Goal: Task Accomplishment & Management: Manage account settings

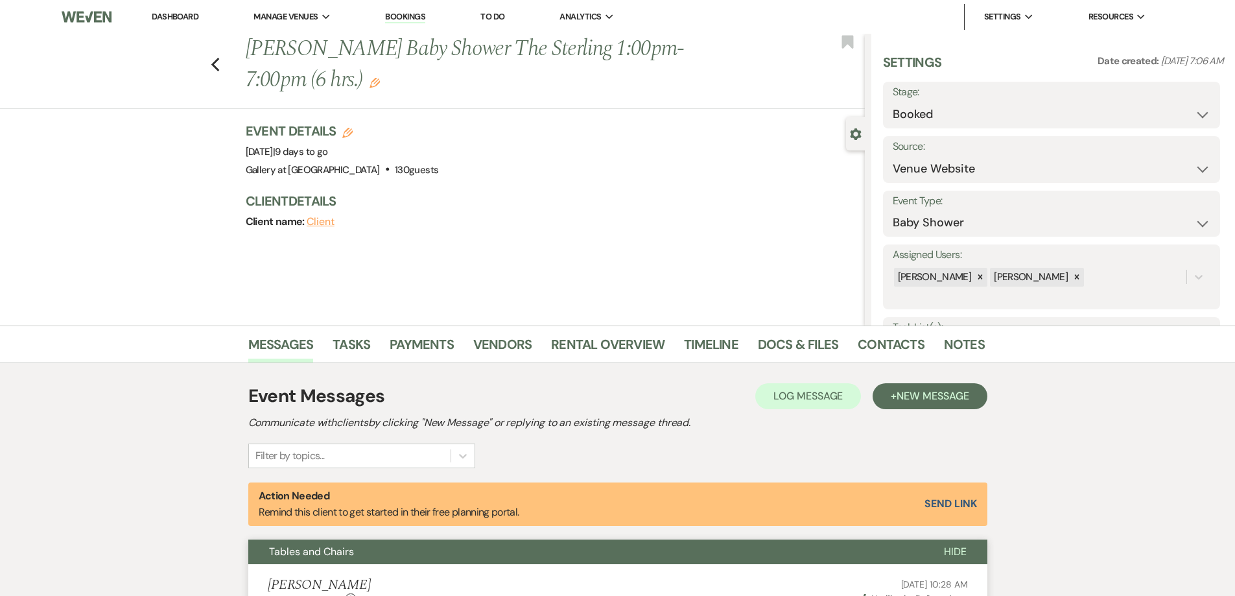
select select "5"
select select "3"
click at [177, 16] on link "Dashboard" at bounding box center [175, 16] width 47 height 11
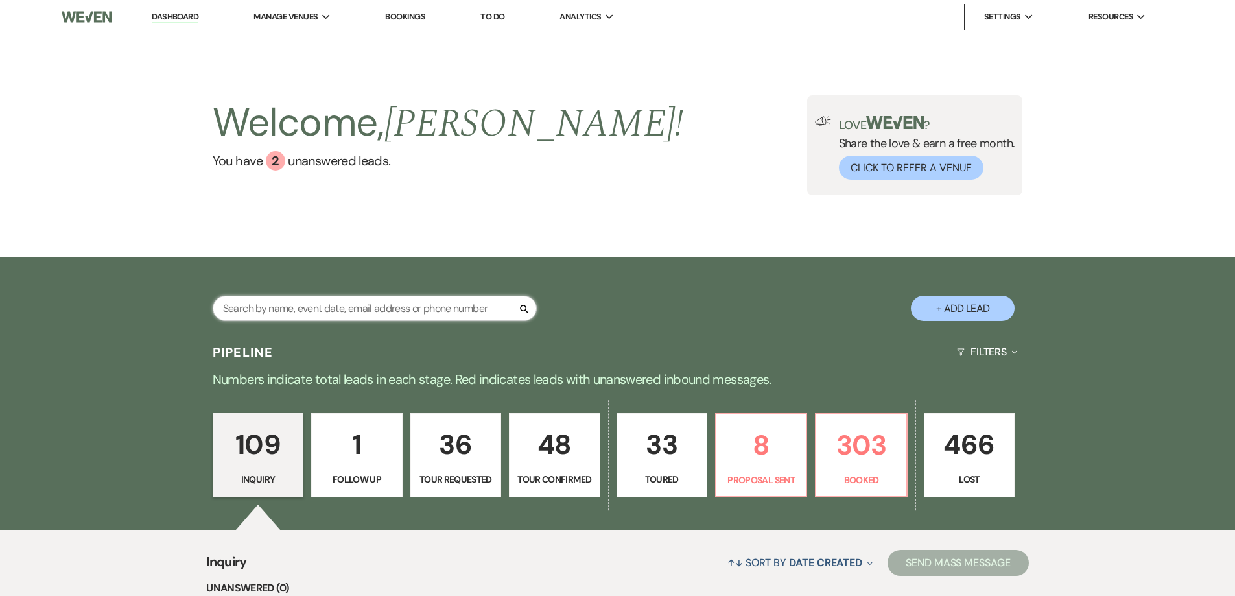
click at [378, 305] on input "text" at bounding box center [375, 308] width 324 height 25
type input "[PERSON_NAME]"
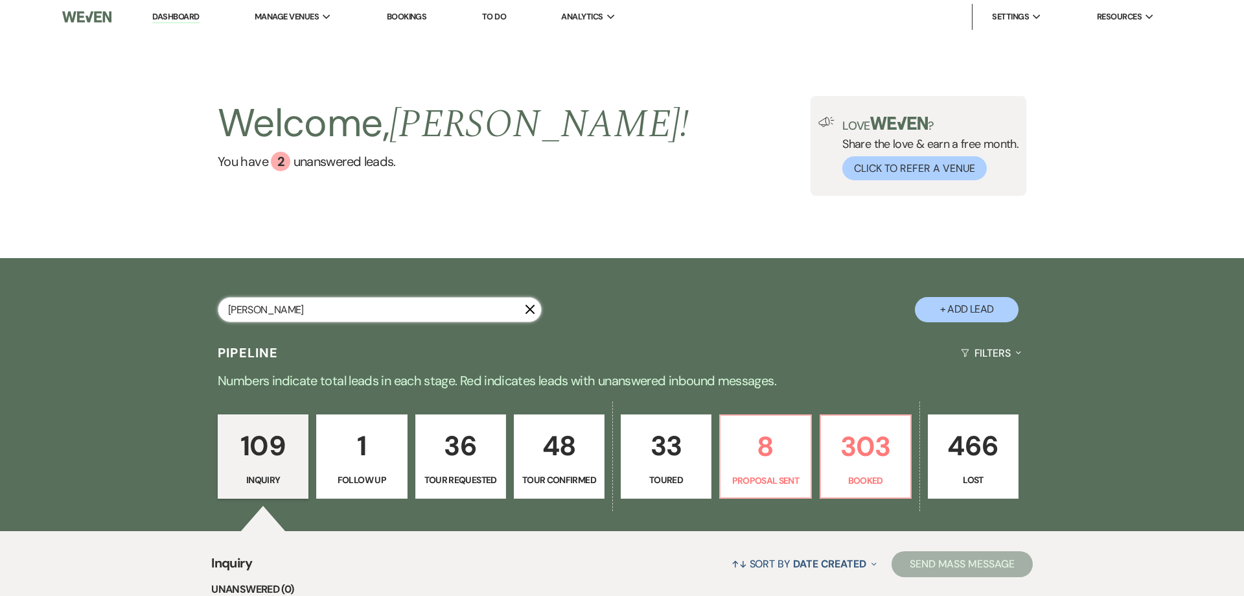
select select "4"
select select "5"
select select "8"
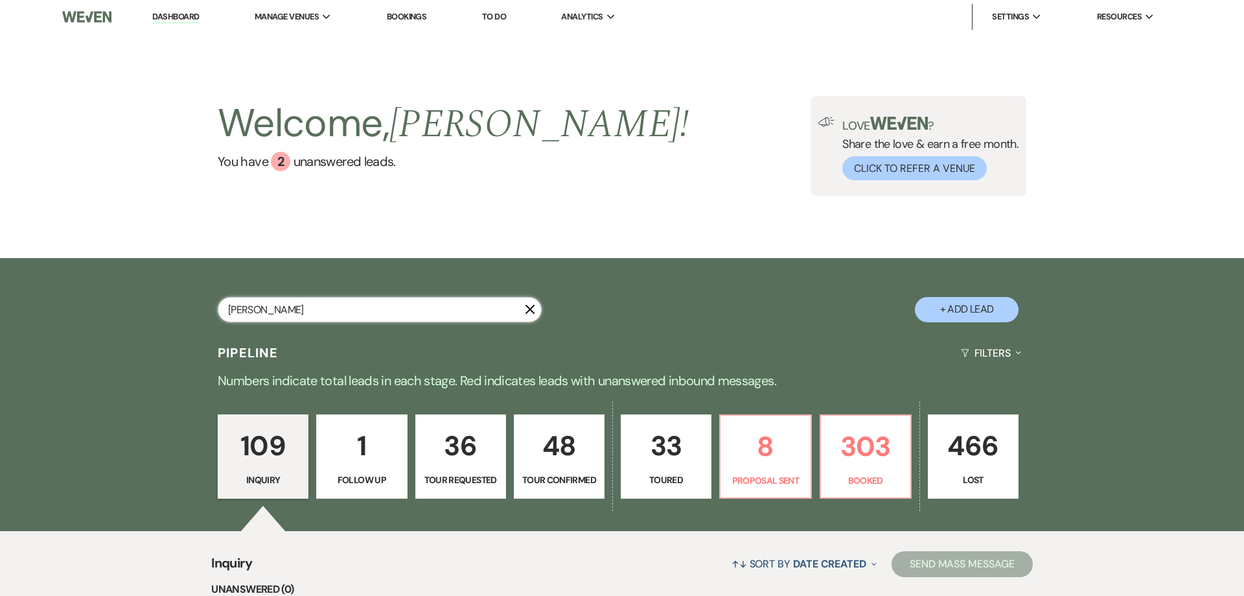
select select "5"
select select "8"
select select "5"
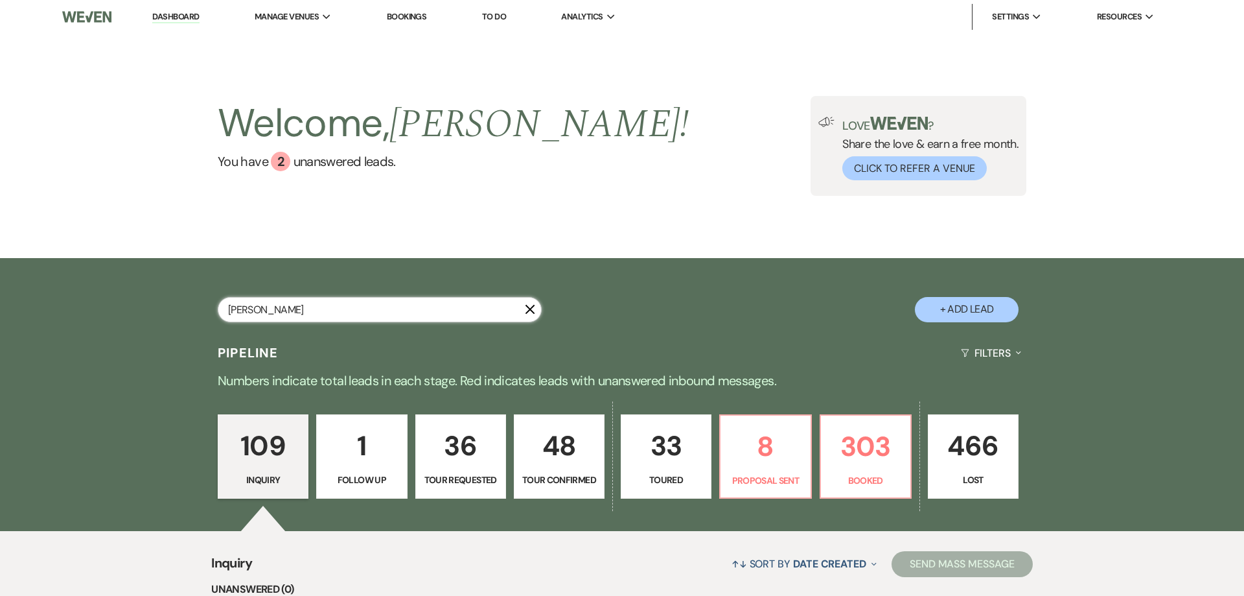
select select "8"
select select "4"
select select "8"
select select "5"
select select "8"
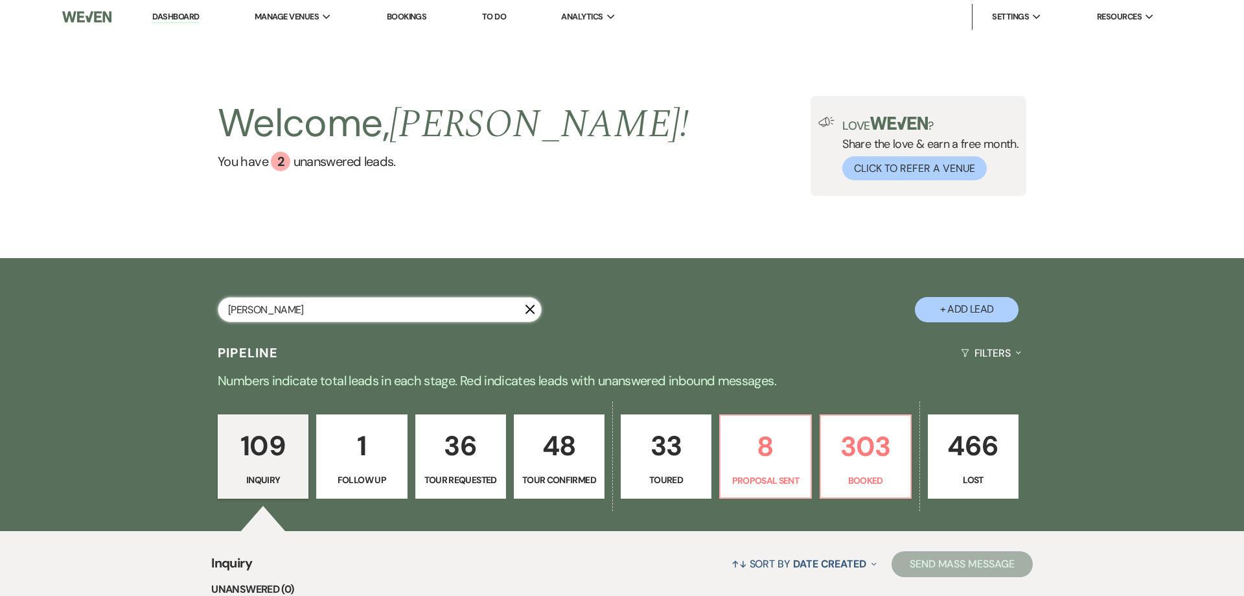
select select "5"
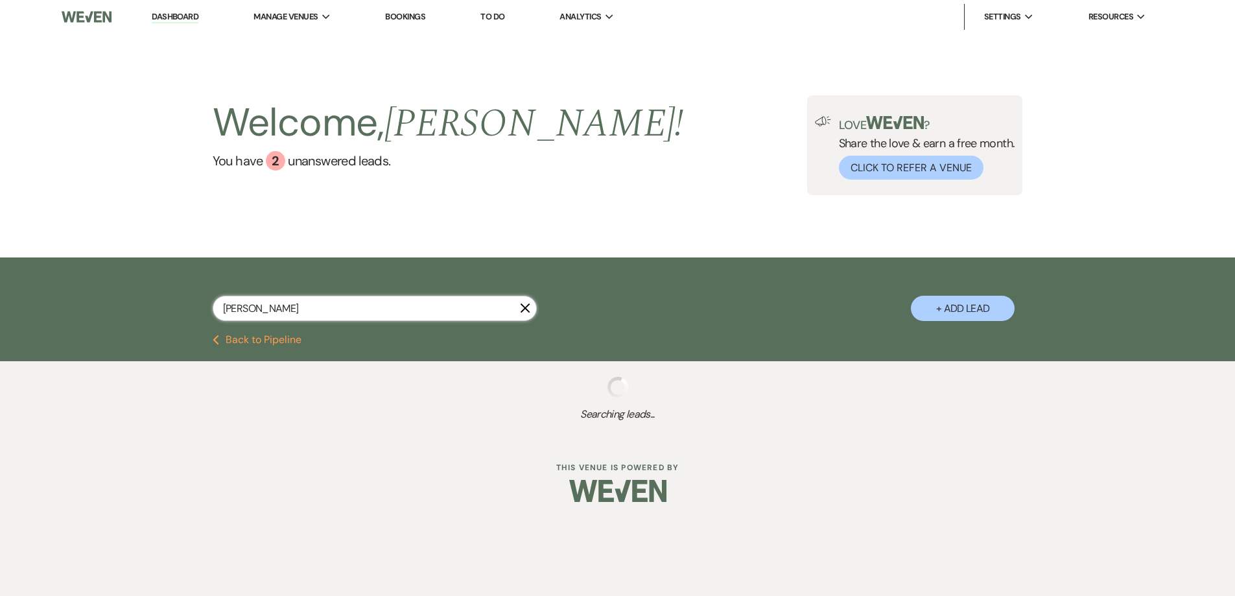
type input "[PERSON_NAME]"
select select "4"
select select "8"
select select "5"
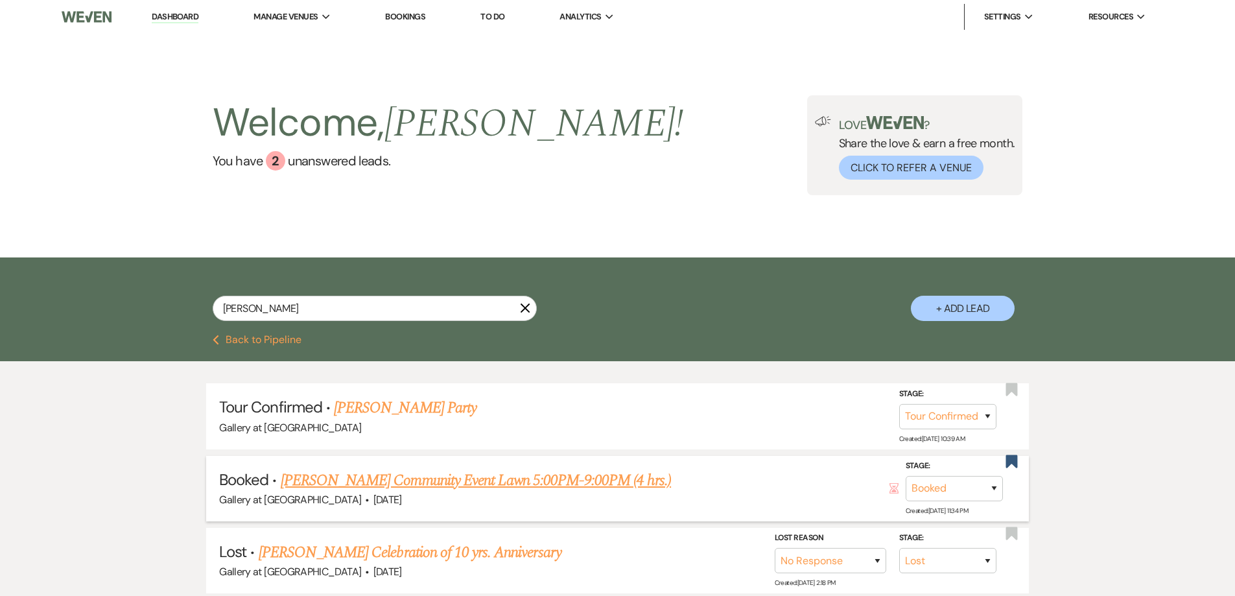
click at [463, 480] on link "[PERSON_NAME] Community Event Lawn 5:00PM-9:00PM (4 hrs.)" at bounding box center [476, 480] width 390 height 23
select select "5"
select select "7"
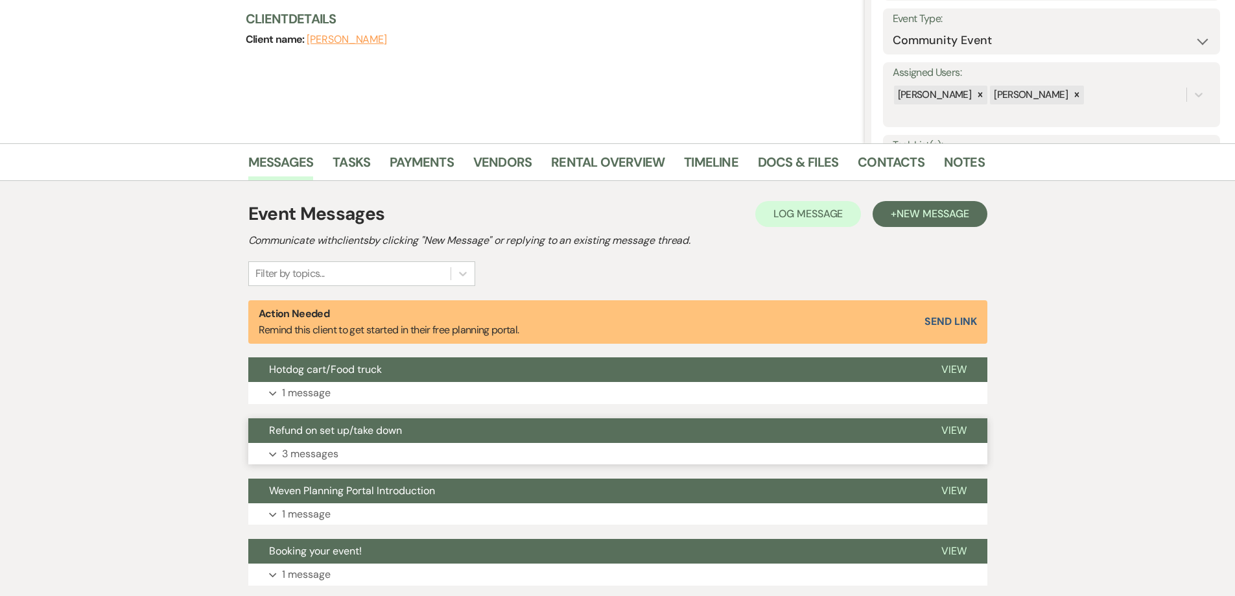
scroll to position [194, 0]
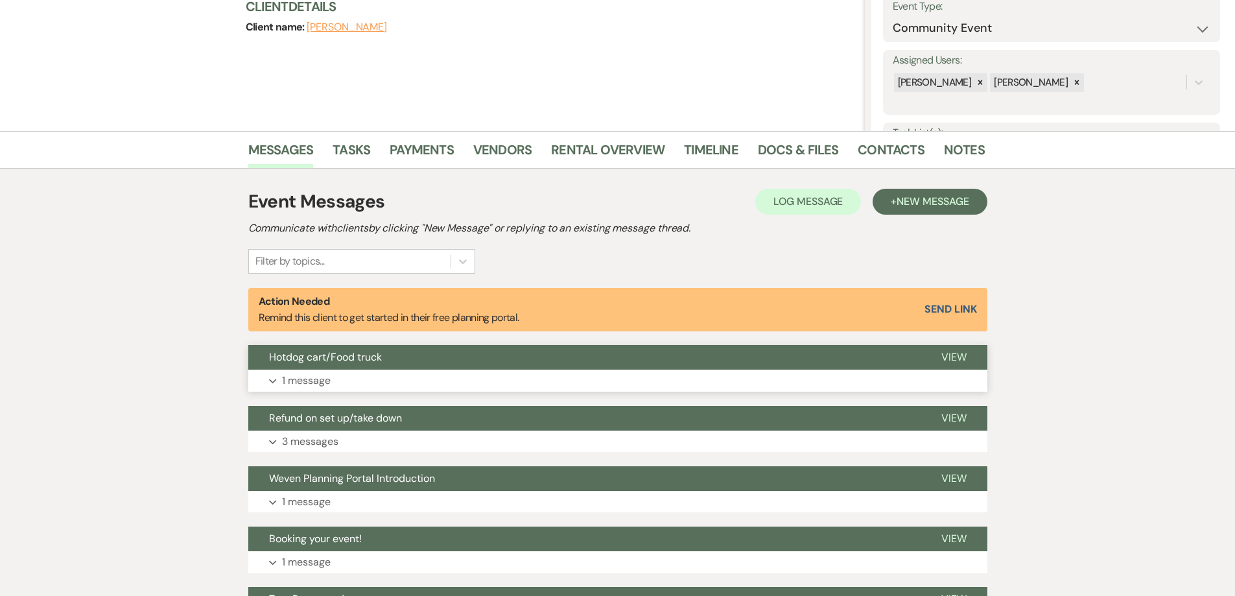
click at [486, 386] on button "Expand 1 message" at bounding box center [617, 380] width 739 height 22
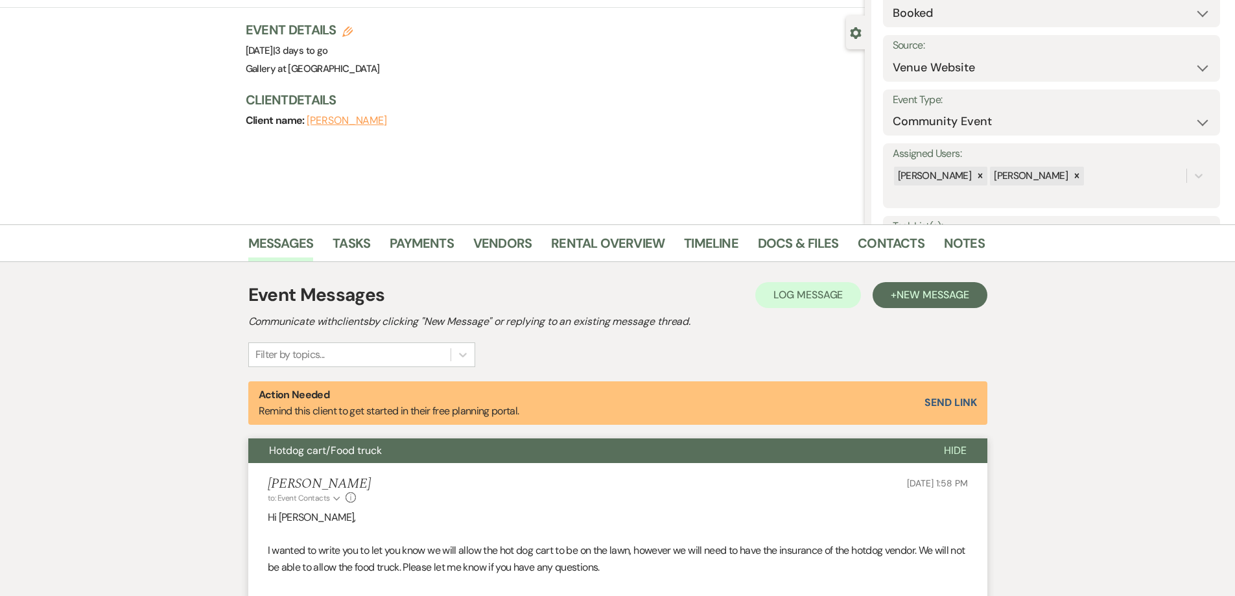
scroll to position [0, 0]
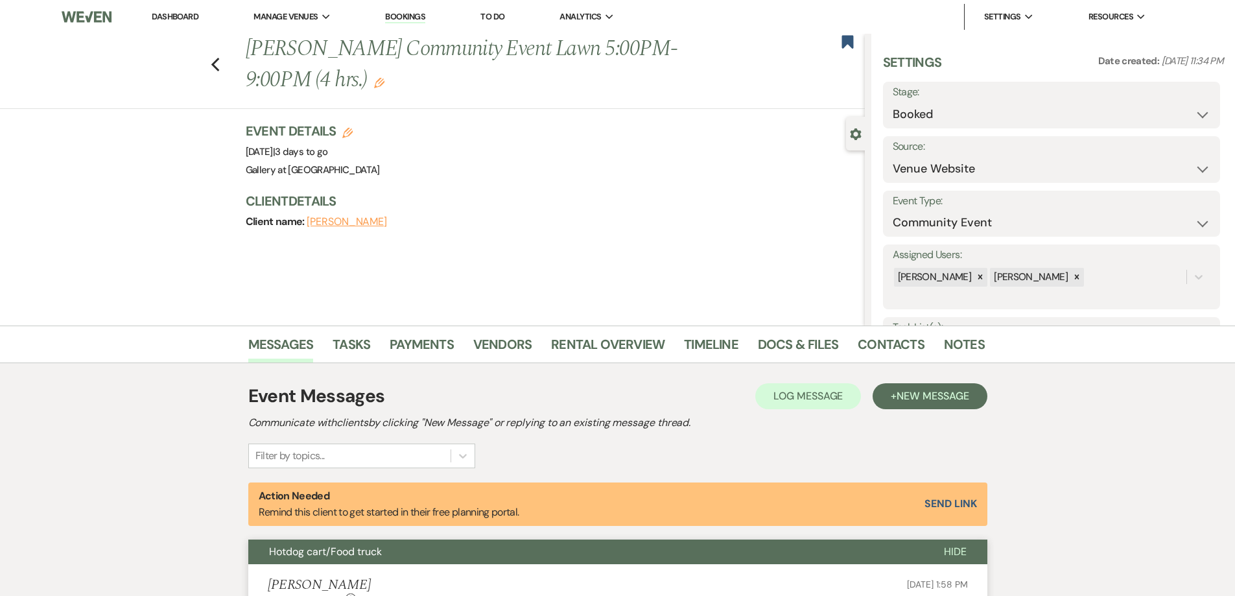
click at [182, 14] on link "Dashboard" at bounding box center [175, 16] width 47 height 11
